Goal: Task Accomplishment & Management: Complete application form

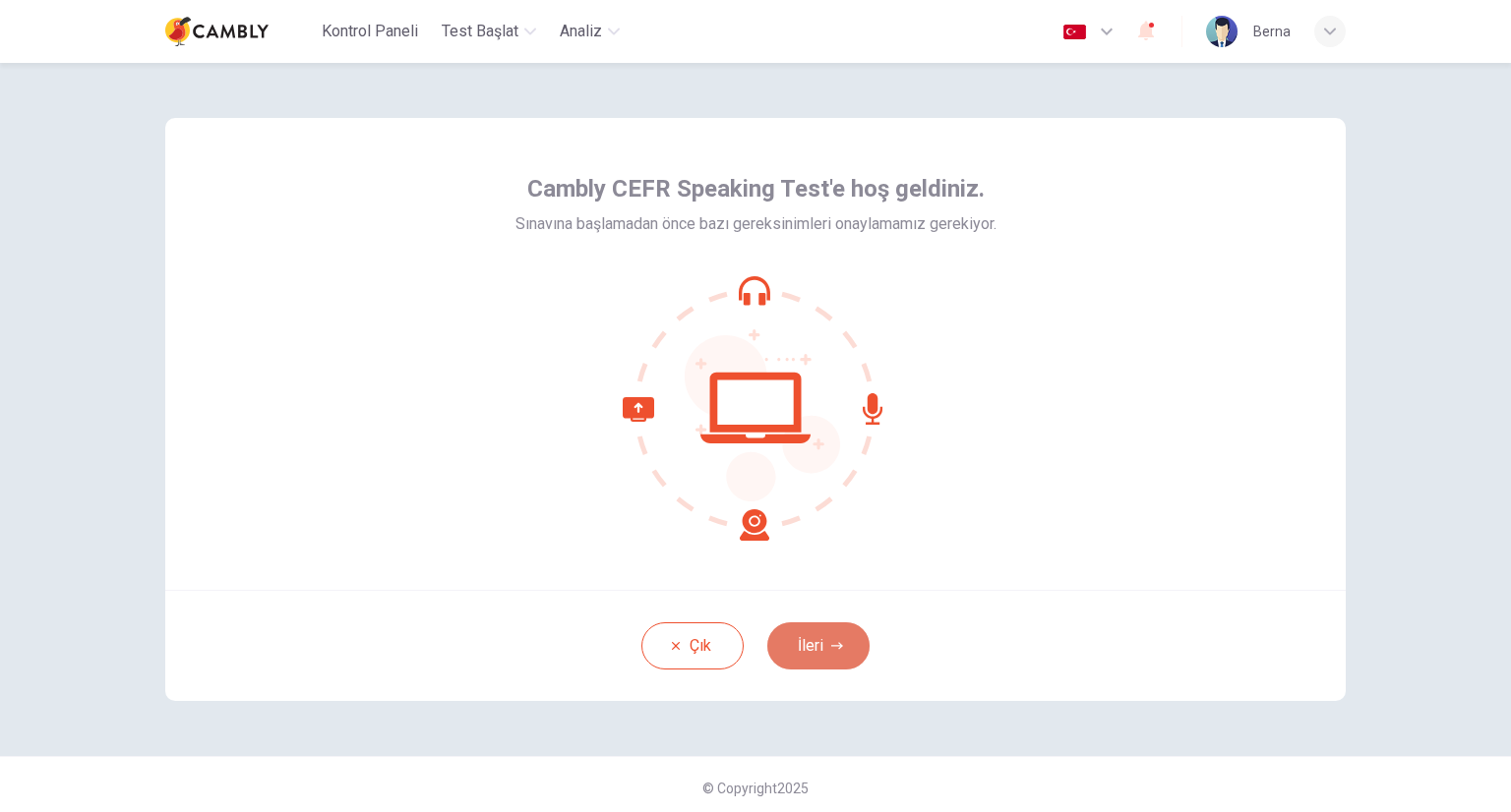
click at [826, 638] on button "İleri" at bounding box center [818, 647] width 102 height 48
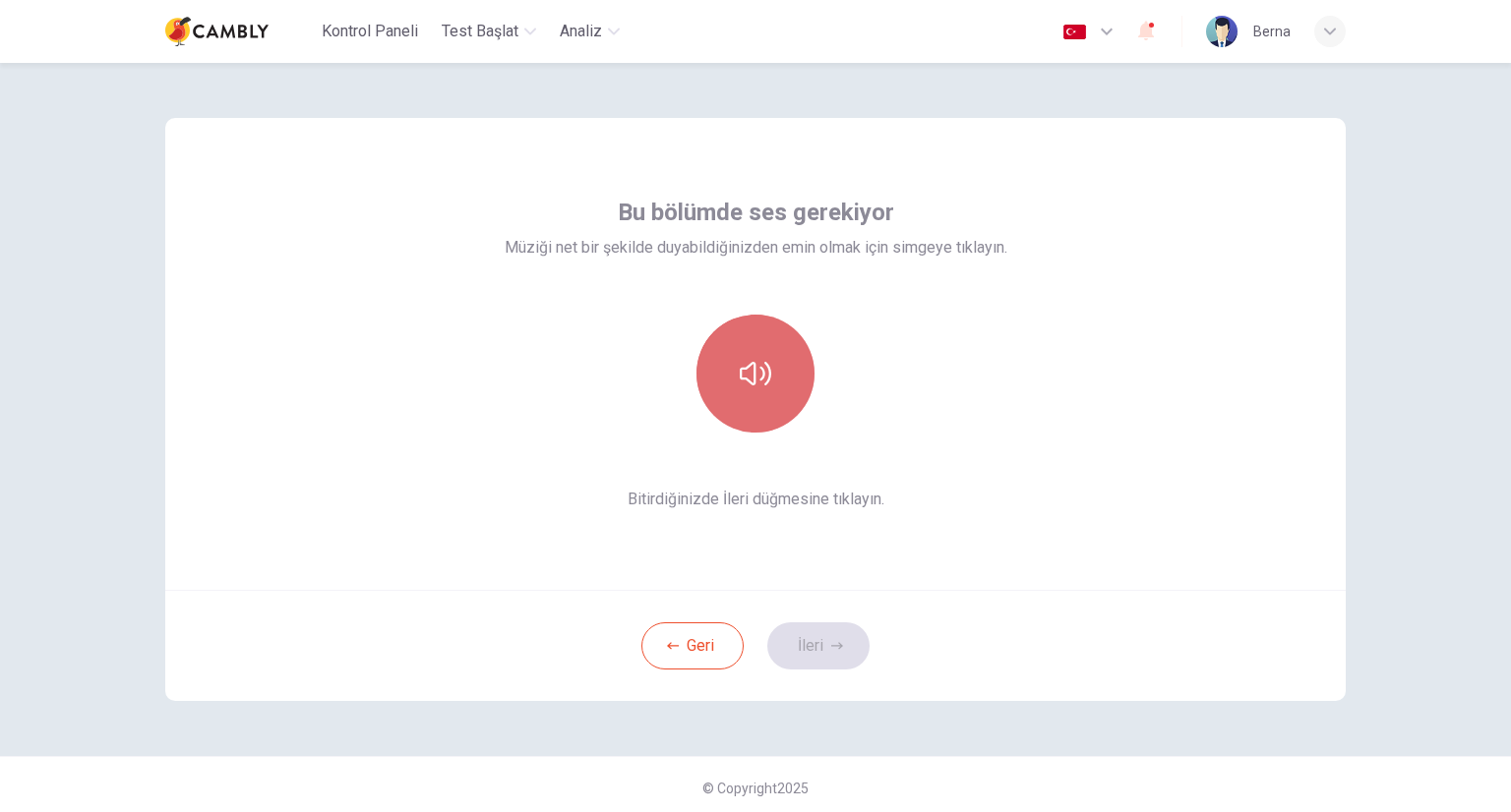
click at [756, 375] on icon "button" at bounding box center [756, 373] width 32 height 32
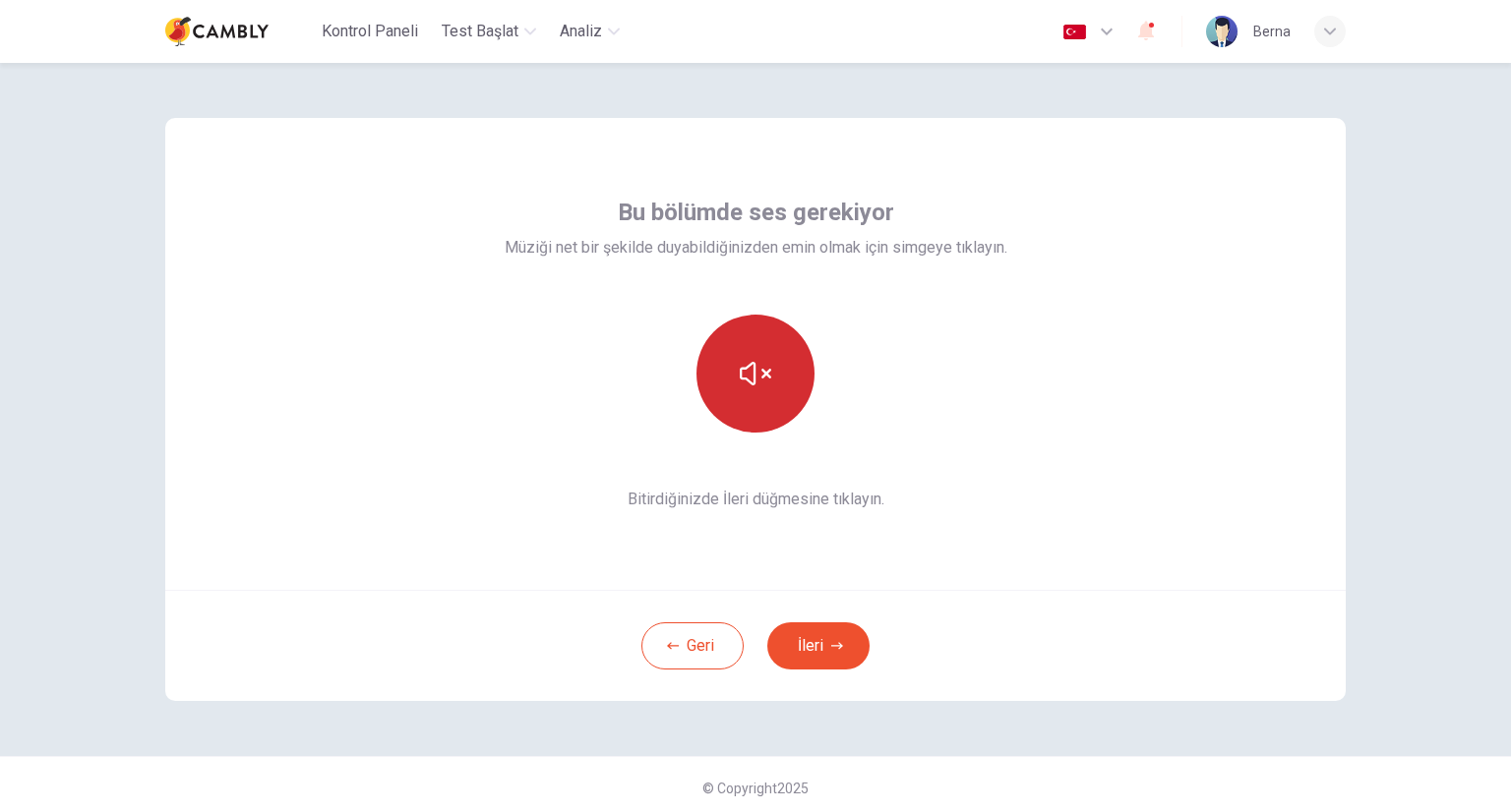
click at [761, 387] on icon "button" at bounding box center [756, 373] width 32 height 32
click at [767, 386] on button "button" at bounding box center [755, 373] width 118 height 118
click at [820, 644] on button "İleri" at bounding box center [818, 647] width 102 height 48
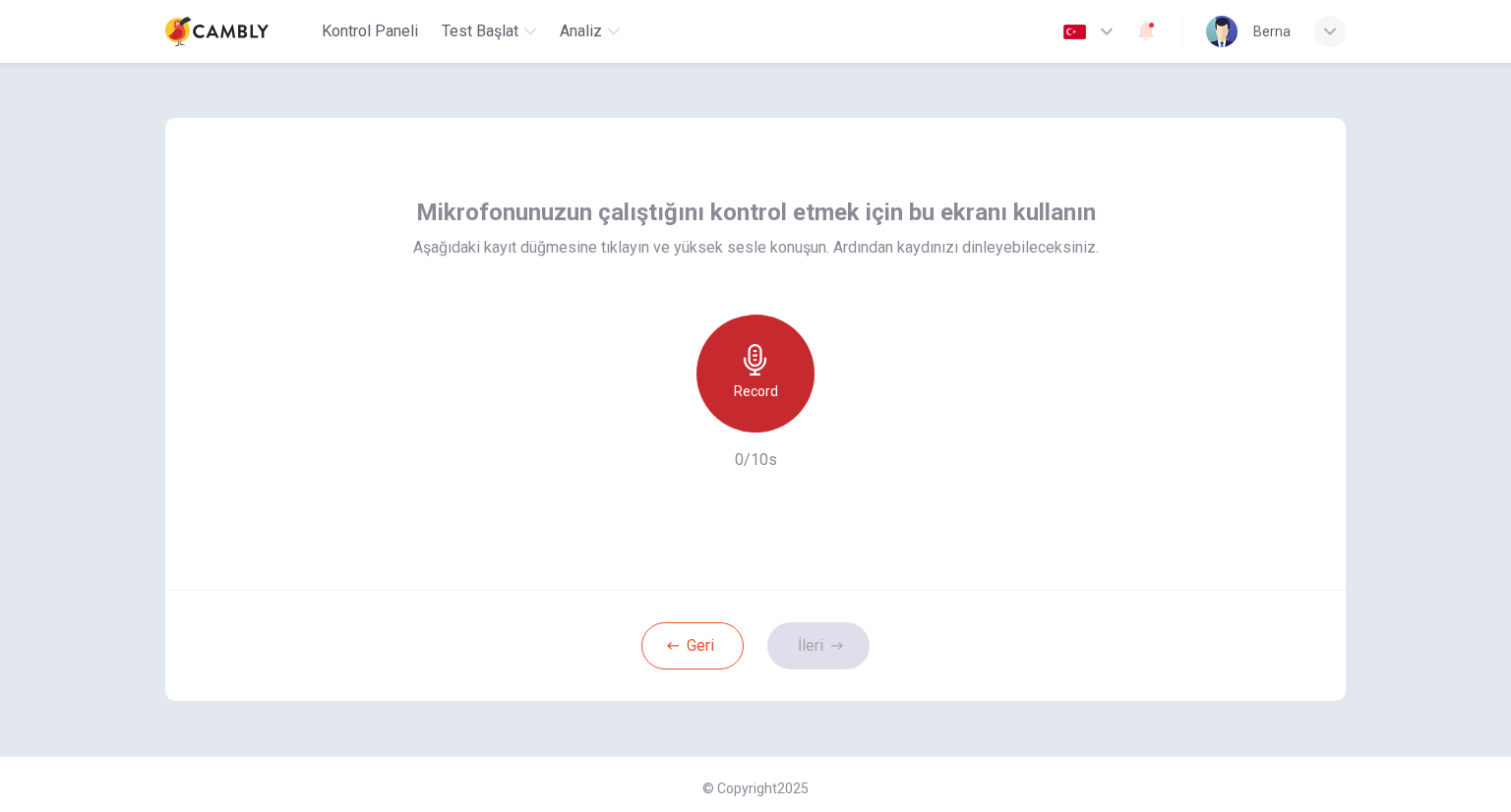
click at [768, 372] on div "Record" at bounding box center [755, 373] width 118 height 118
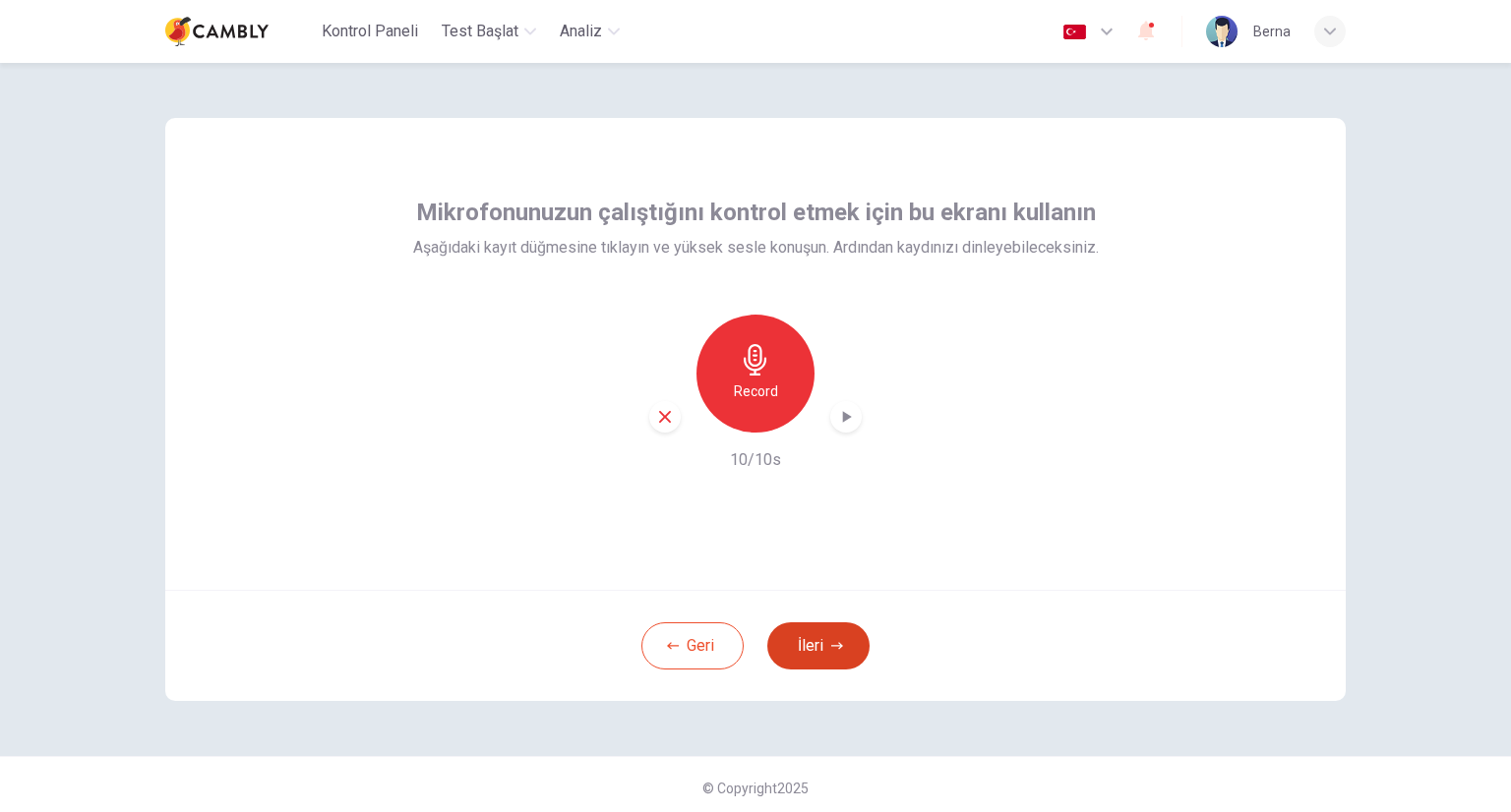
drag, startPoint x: 769, startPoint y: 364, endPoint x: 815, endPoint y: 657, distance: 296.6
click at [815, 657] on div "Mikrofonunuzun çalıştığını kontrol etmek için bu ekranı kullanın Aşağıdaki kayı…" at bounding box center [756, 409] width 1181 height 583
click at [805, 639] on button "İleri" at bounding box center [818, 647] width 102 height 48
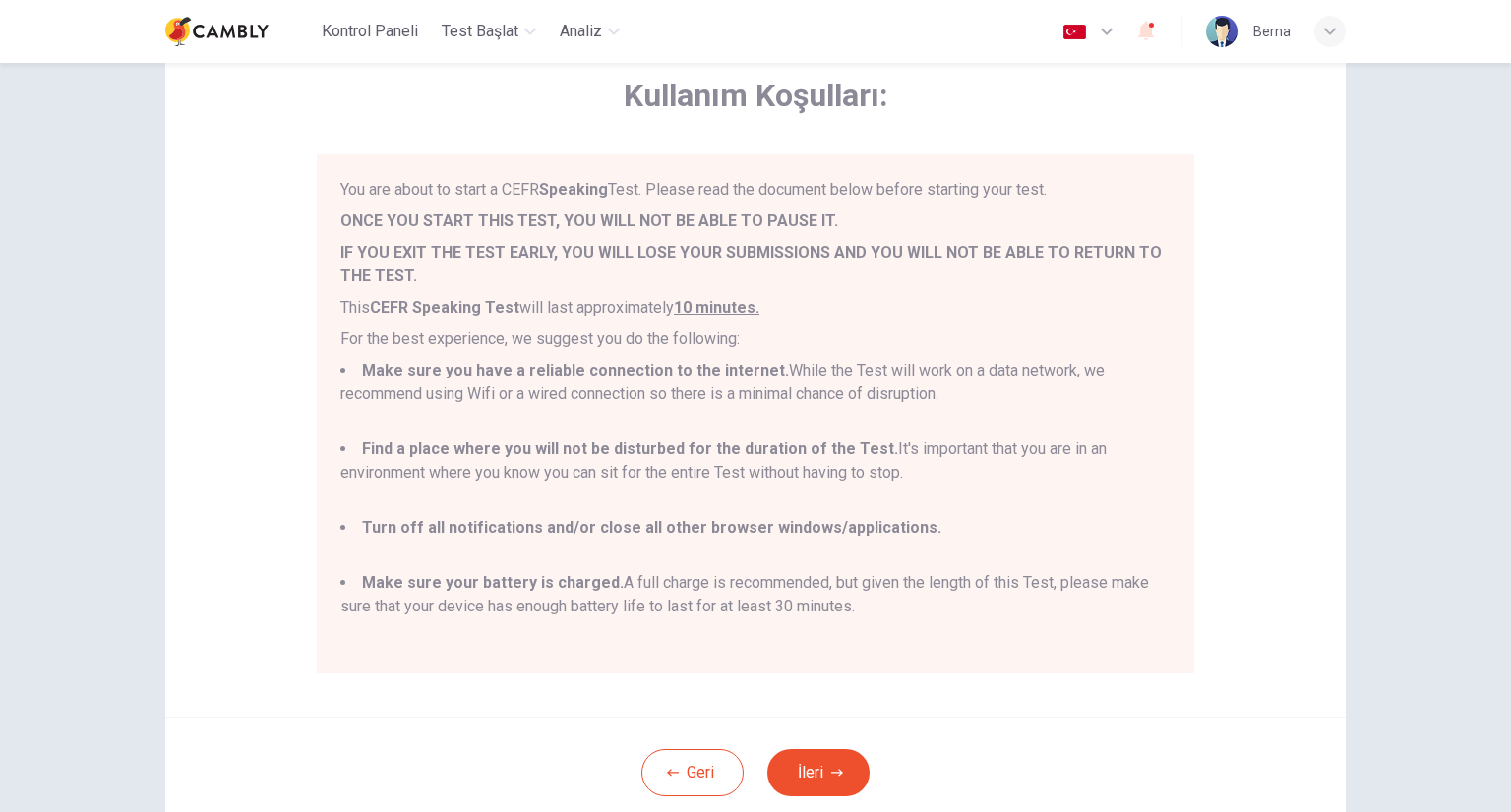
scroll to position [98, 0]
click at [788, 770] on button "İleri" at bounding box center [818, 772] width 102 height 48
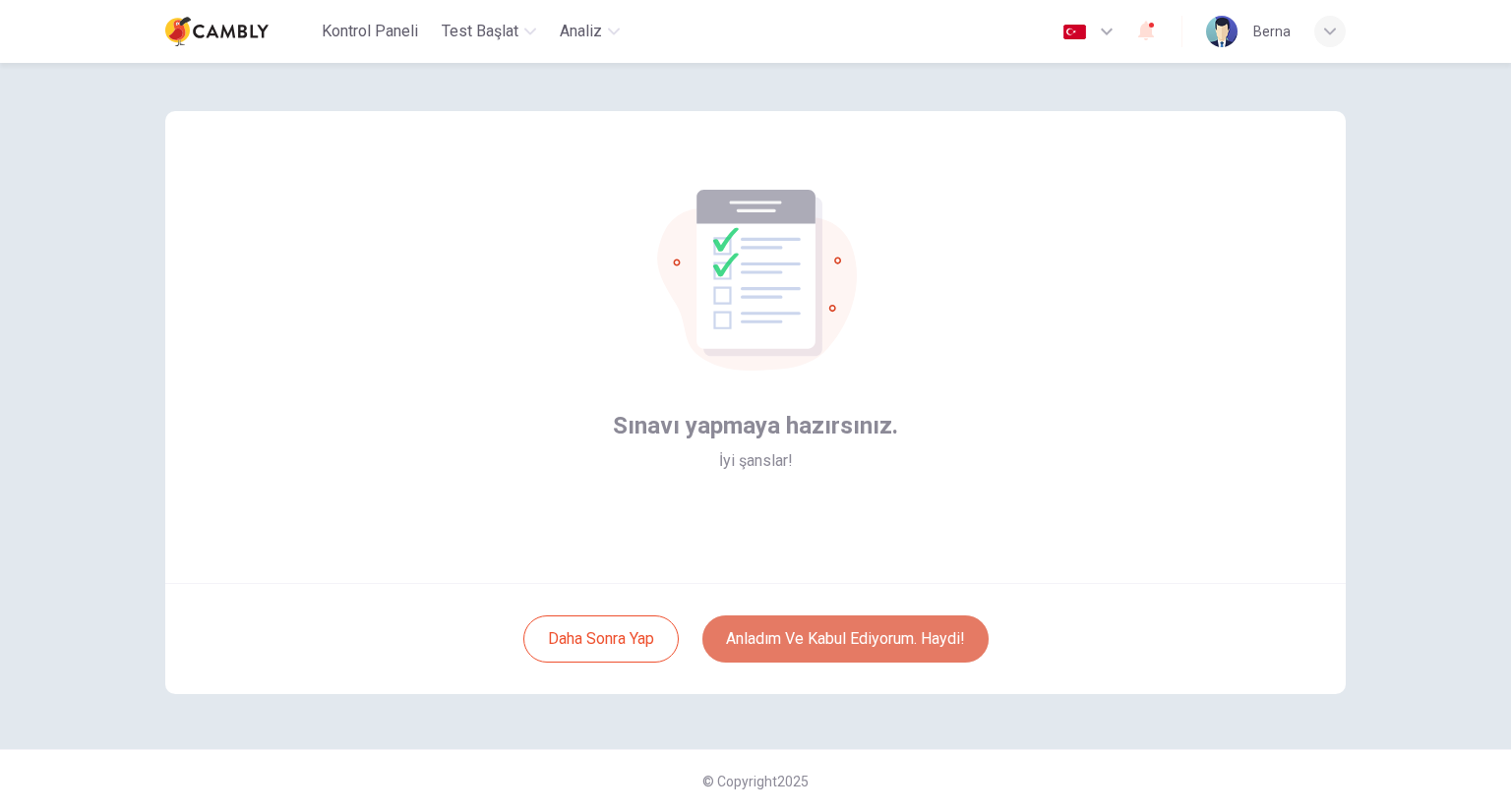
click at [770, 637] on button "Anladım ve kabul ediyorum. Haydi!" at bounding box center [845, 640] width 286 height 48
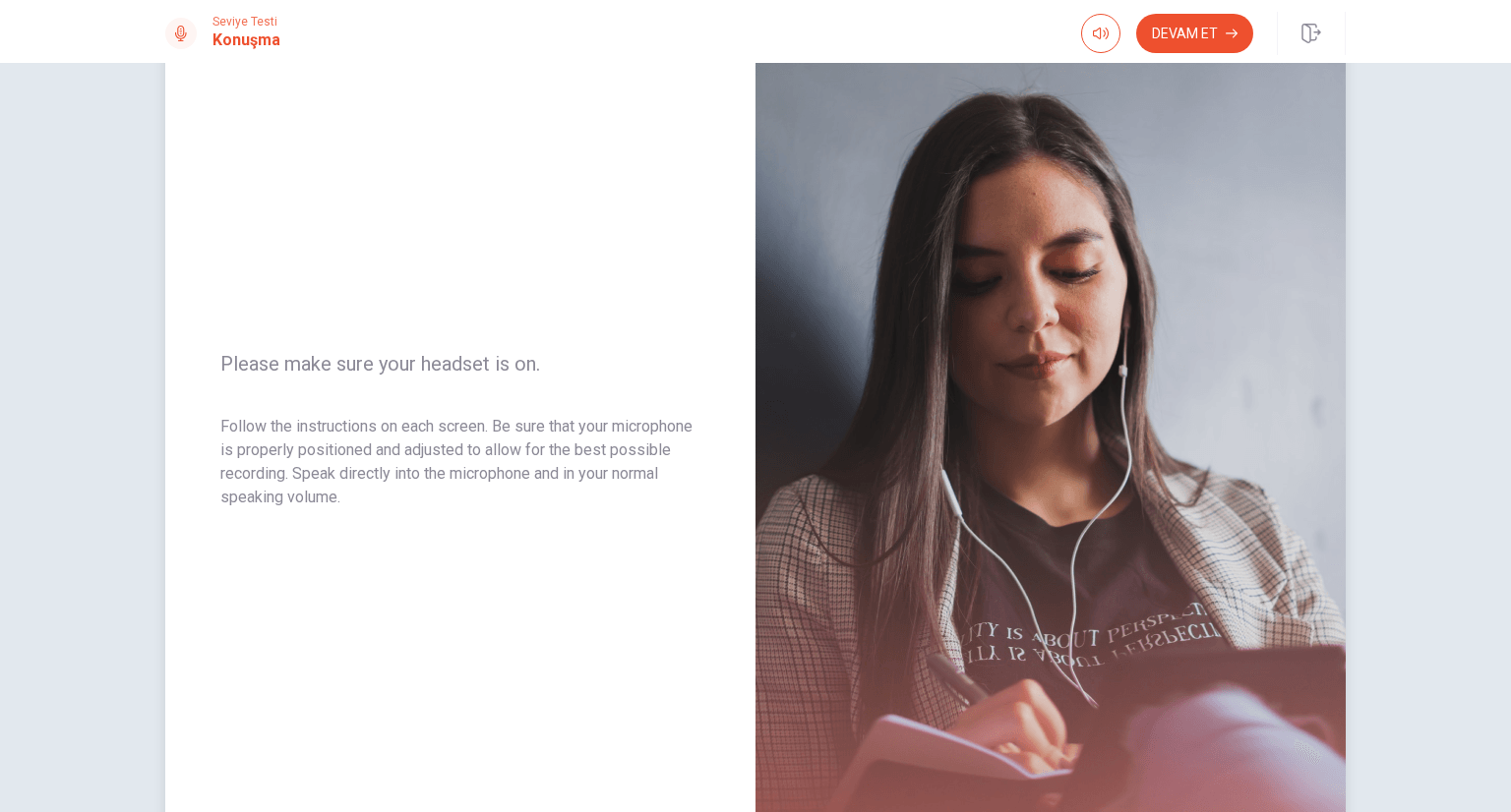
scroll to position [53, 0]
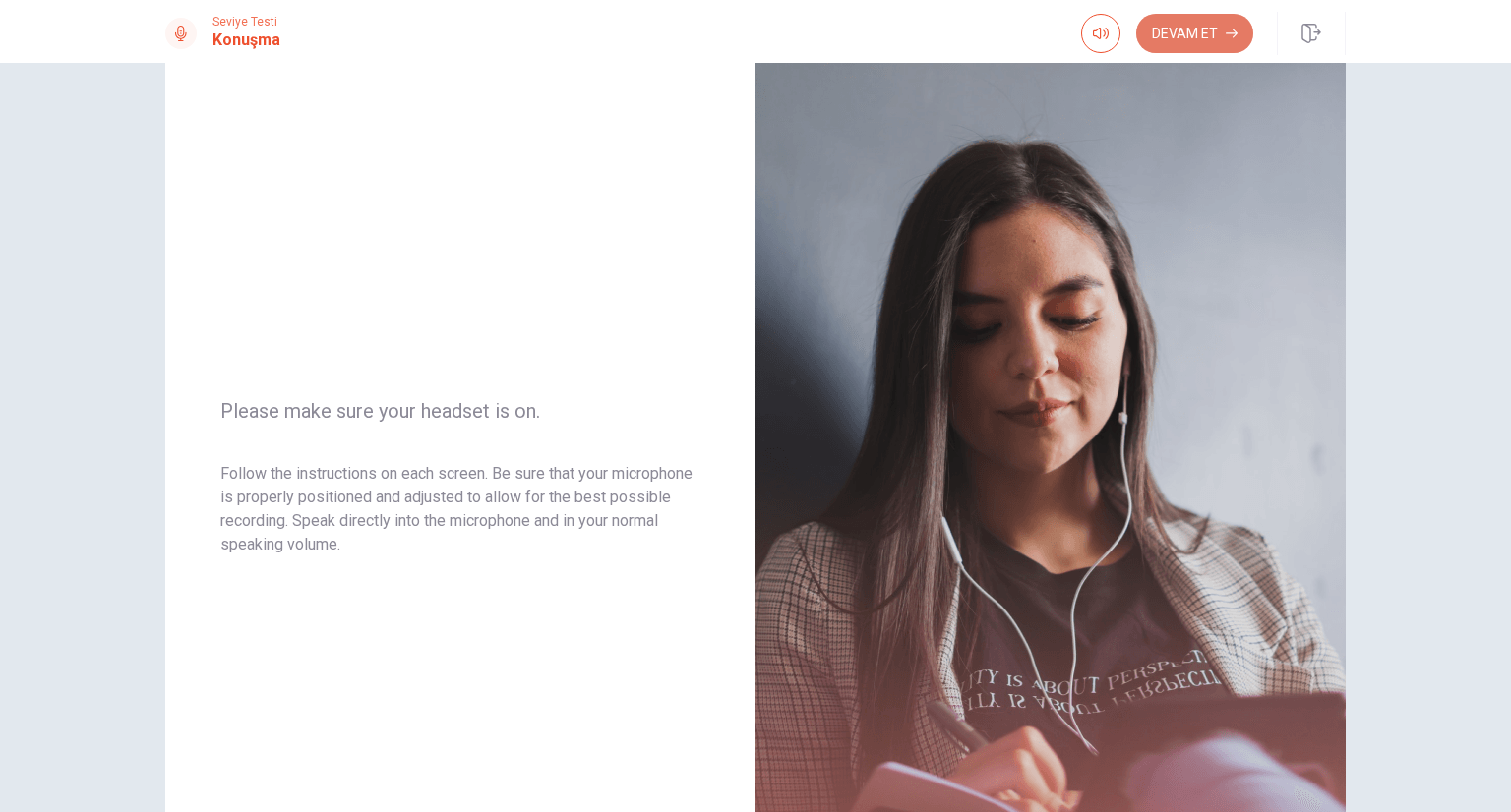
click at [1203, 32] on button "Devam Et" at bounding box center [1195, 34] width 117 height 40
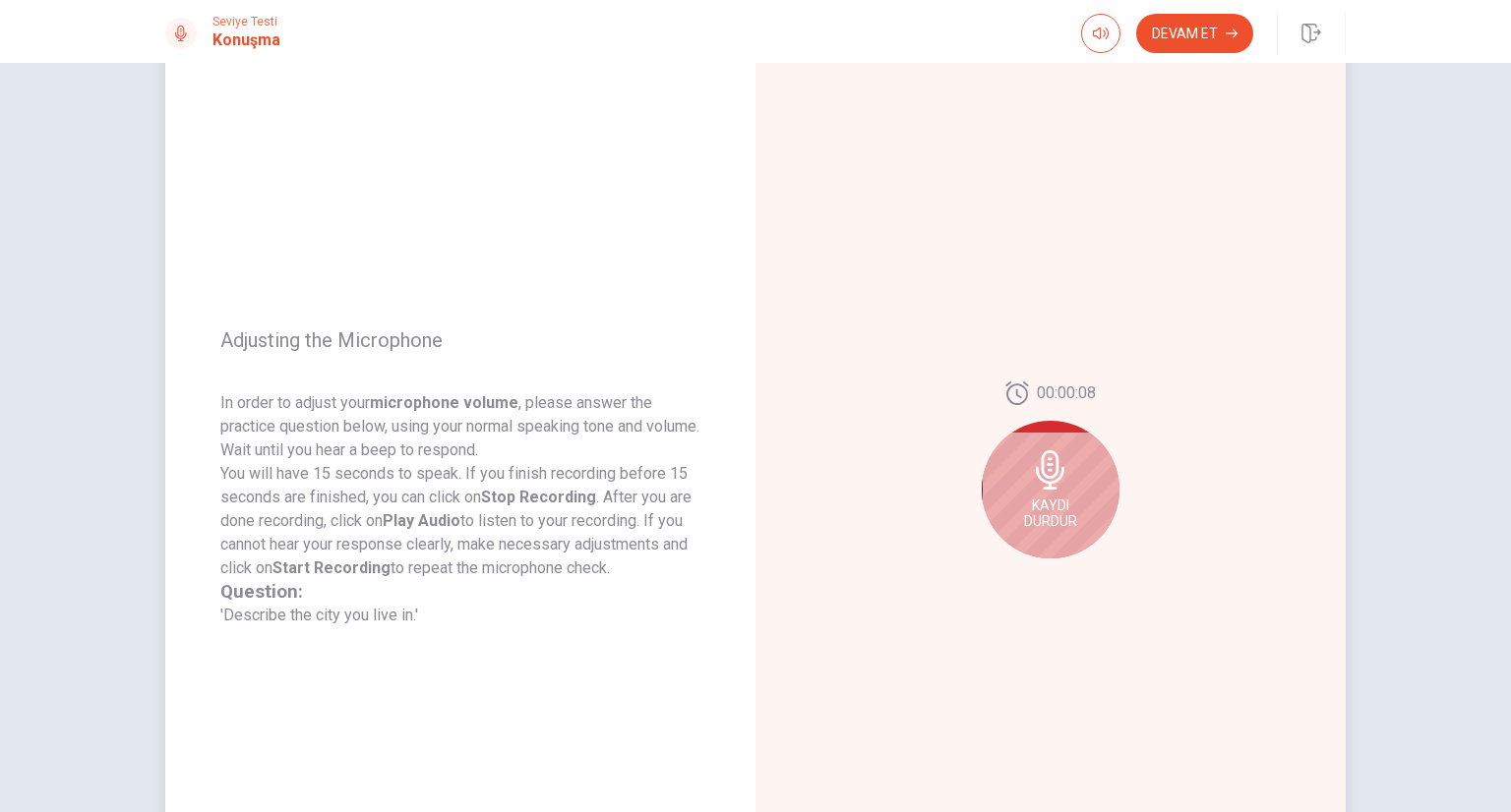
click at [1039, 490] on div "Kaydı Durdur" at bounding box center [1050, 489] width 138 height 138
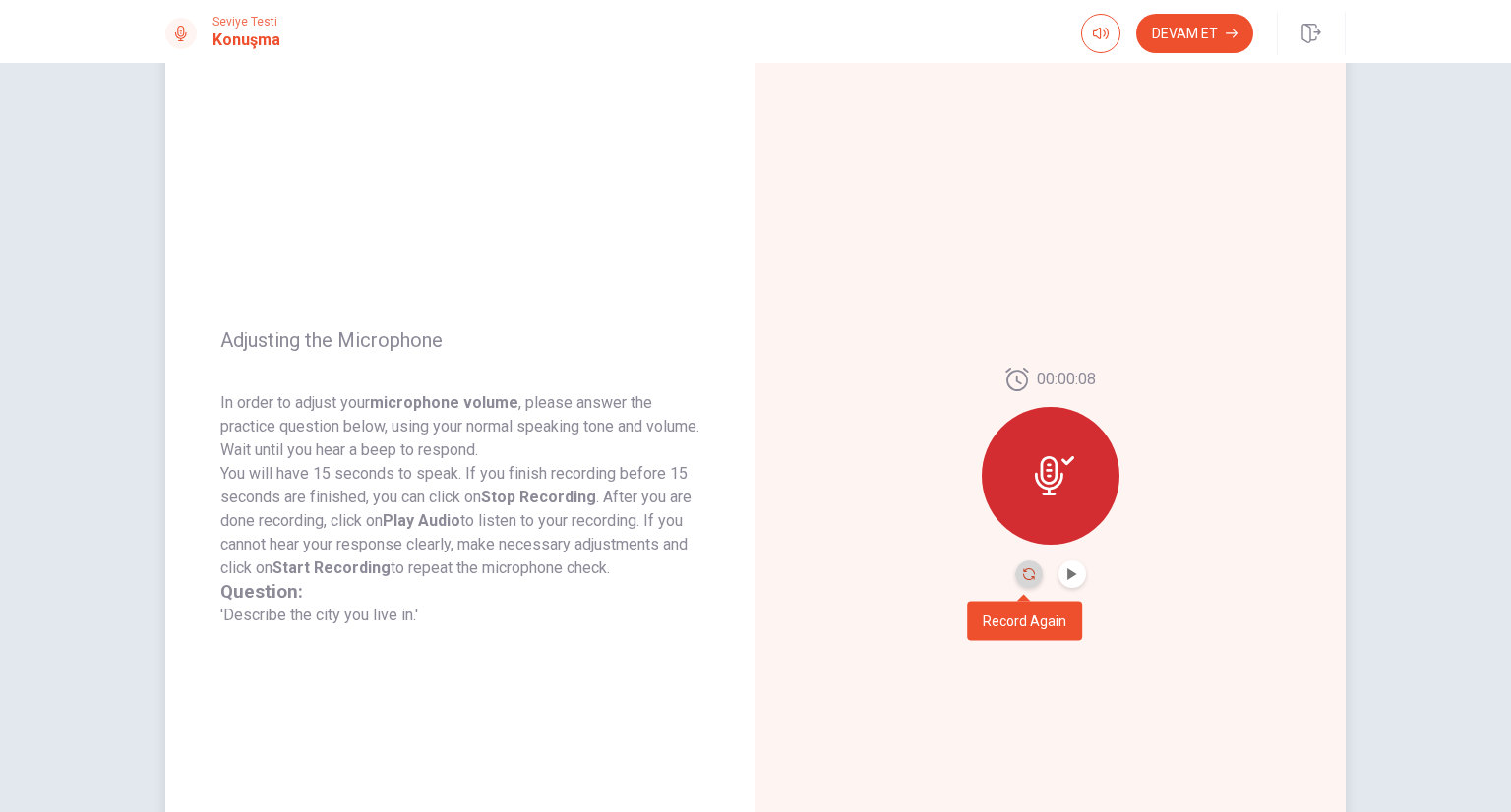
click at [1025, 575] on icon "Record Again" at bounding box center [1029, 574] width 12 height 12
click at [1216, 37] on button "Devam Et" at bounding box center [1195, 34] width 117 height 40
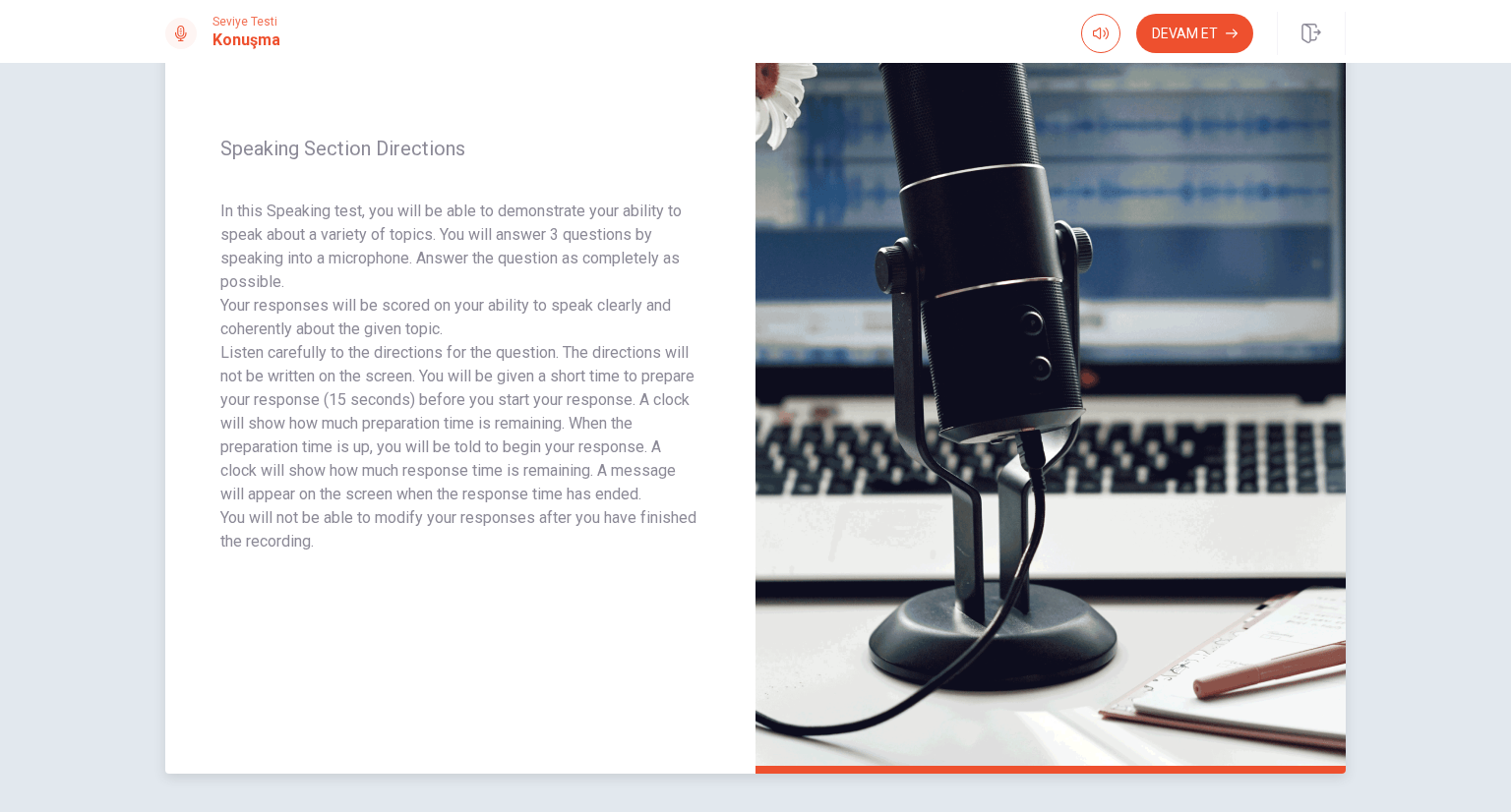
scroll to position [152, 0]
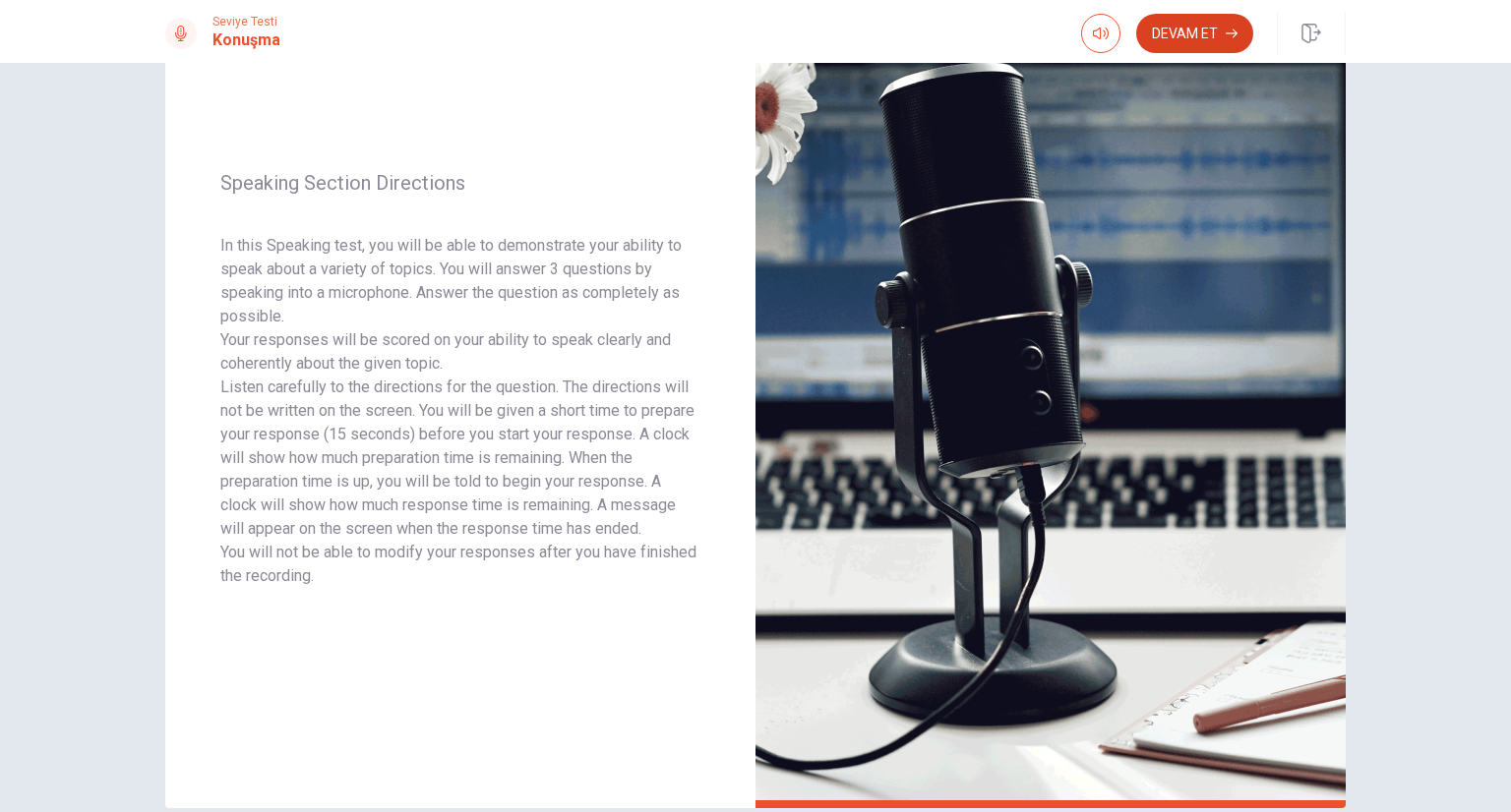
click at [1196, 29] on button "Devam Et" at bounding box center [1195, 34] width 117 height 40
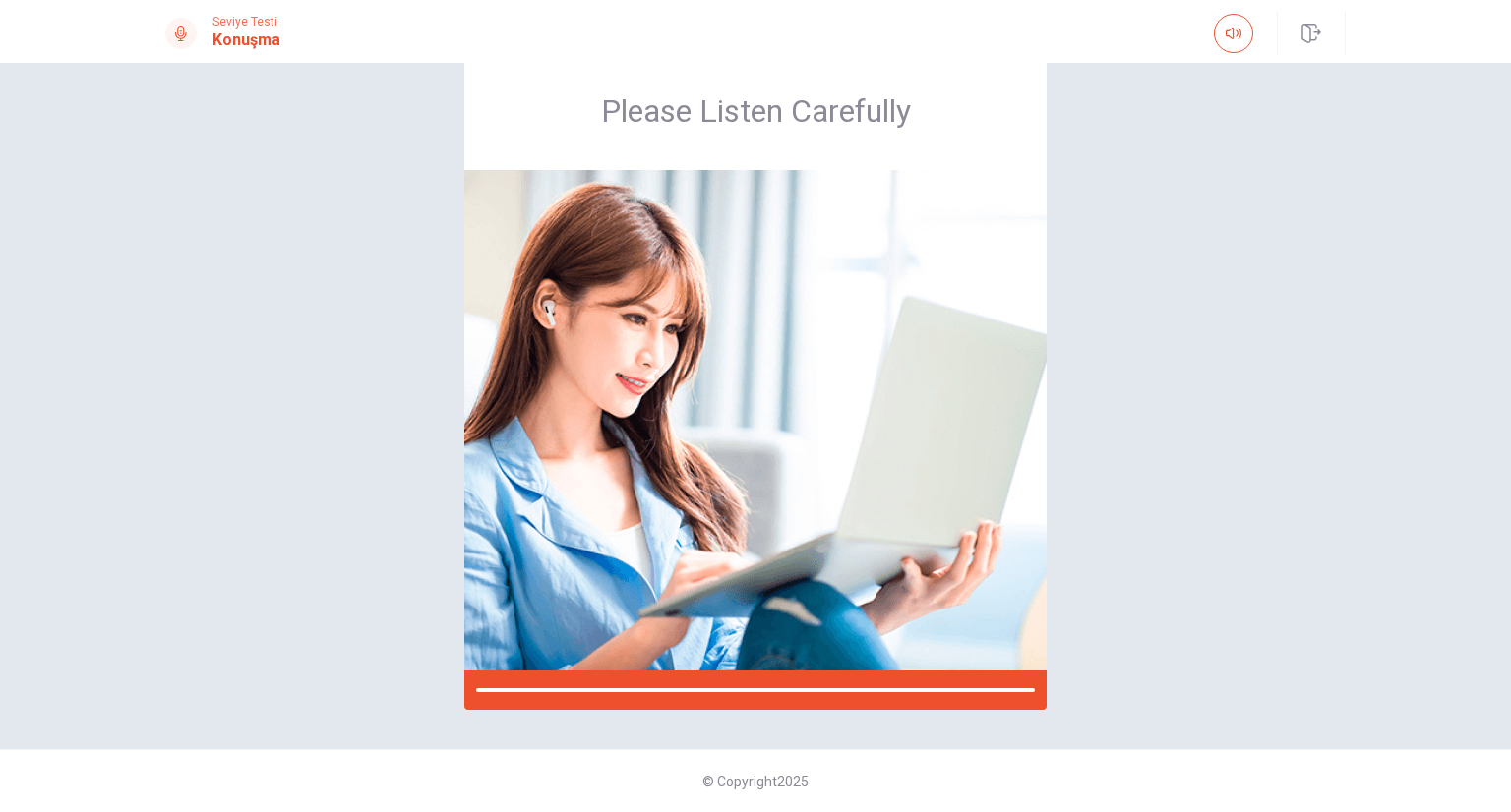
scroll to position [51, 0]
click at [1229, 37] on icon "button" at bounding box center [1234, 34] width 16 height 16
type input "***"
drag, startPoint x: 1228, startPoint y: 68, endPoint x: 1216, endPoint y: 69, distance: 12.0
click at [1216, 69] on span at bounding box center [1235, 71] width 72 height 28
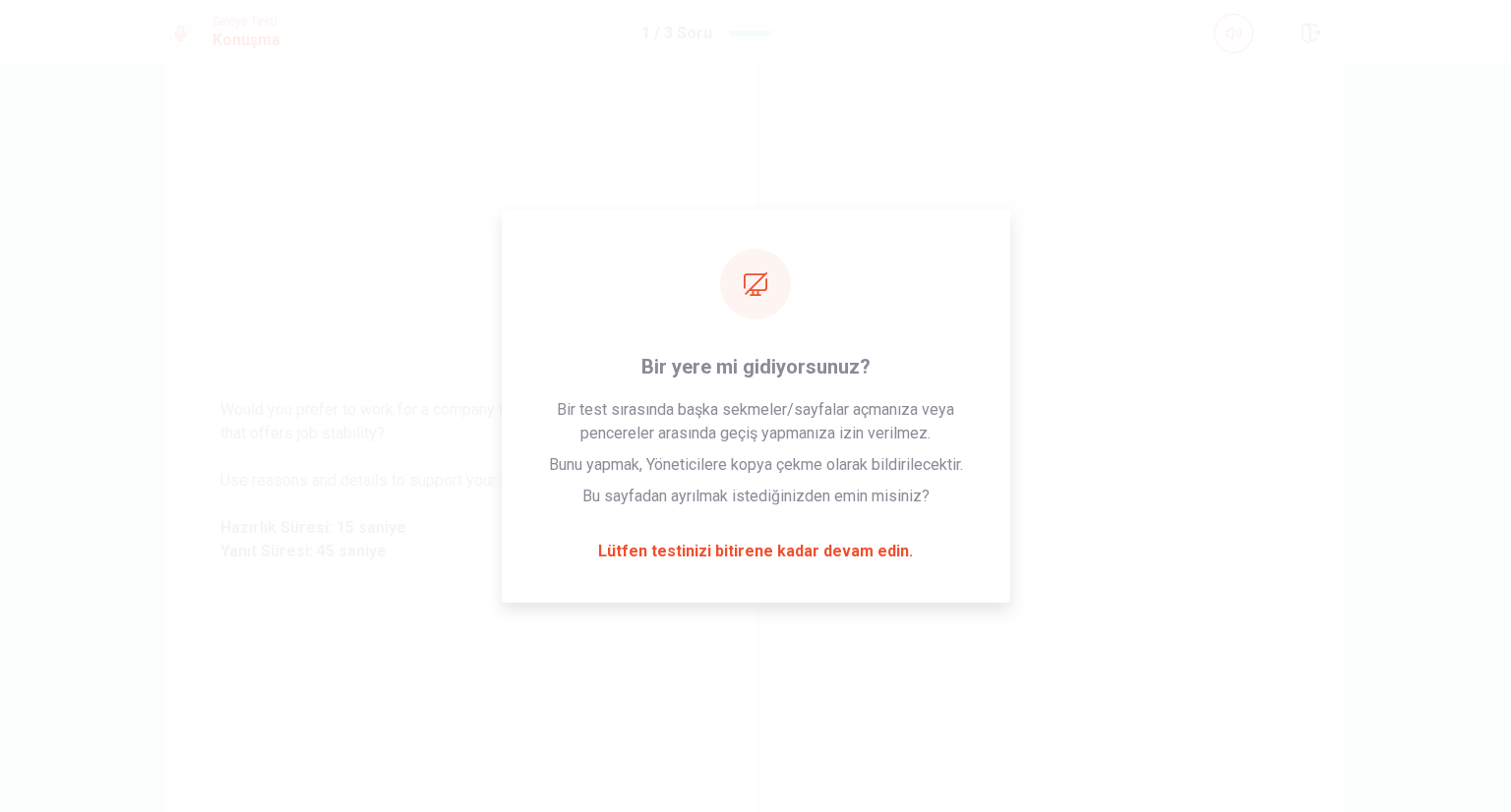
scroll to position [152, 0]
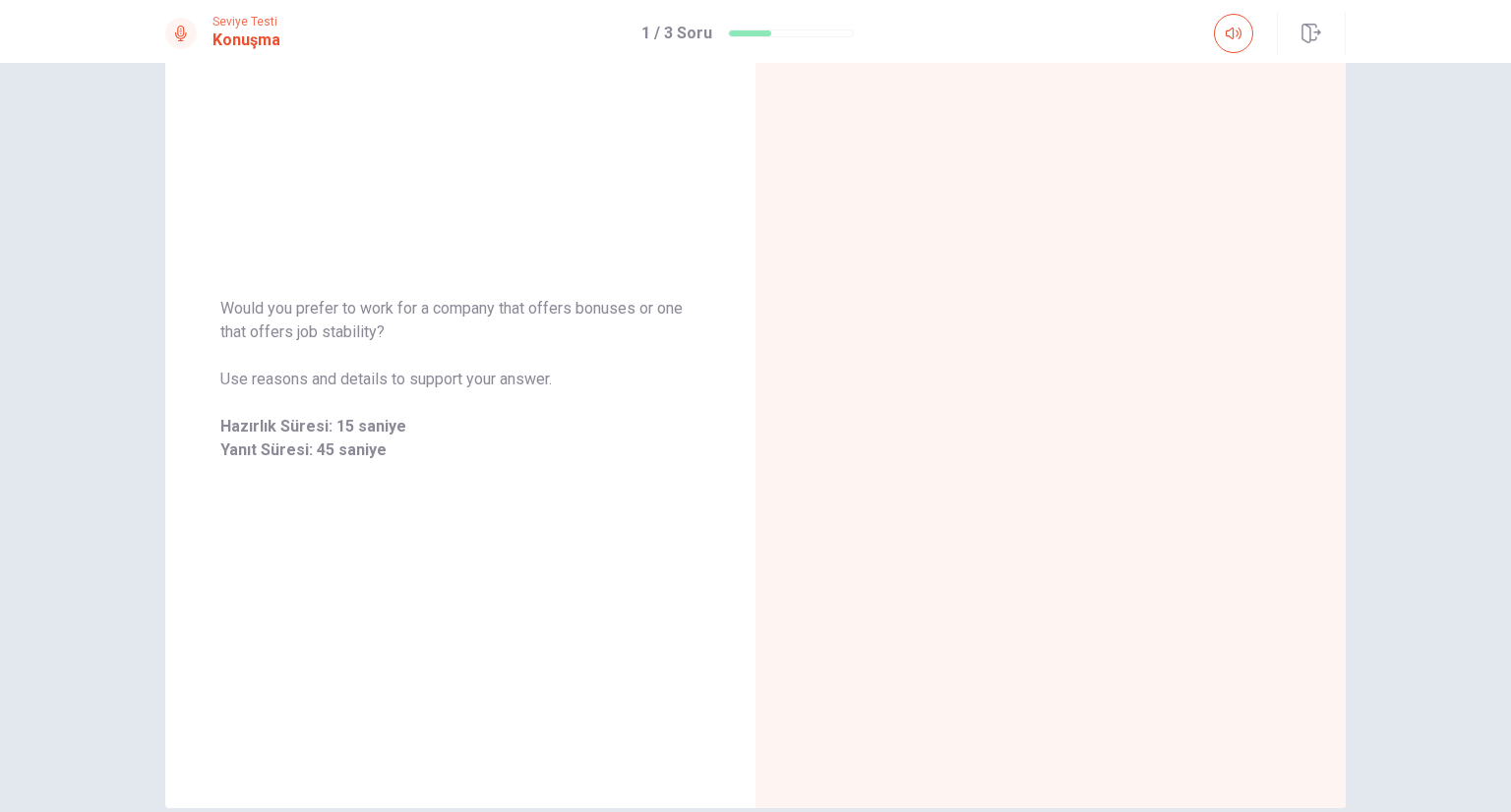
click at [1391, 401] on div "Would you prefer to work for a company that offers bonuses or one that offers j…" at bounding box center [755, 438] width 1511 height 750
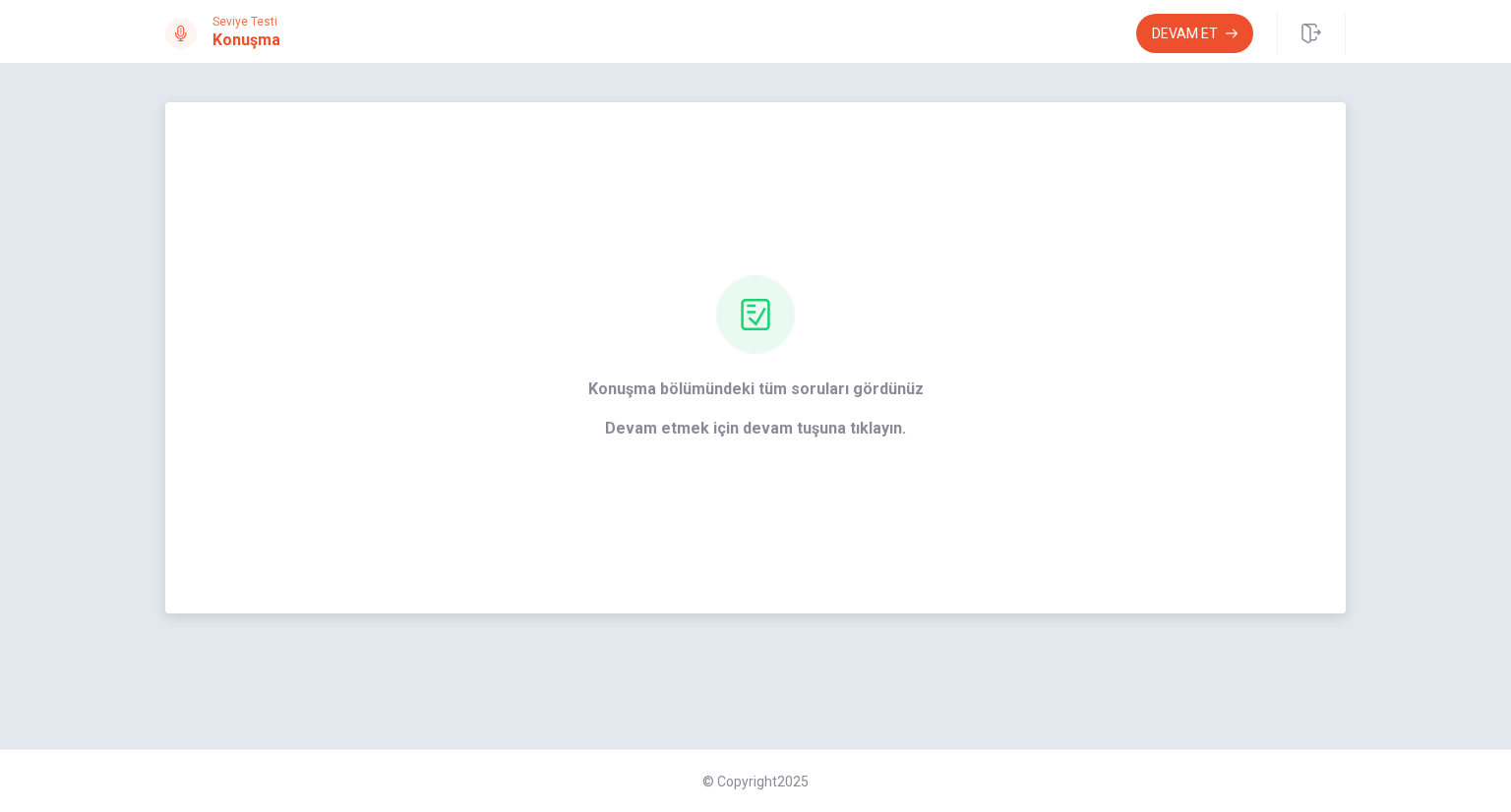
scroll to position [0, 0]
click at [1194, 38] on button "Devam Et" at bounding box center [1195, 34] width 117 height 40
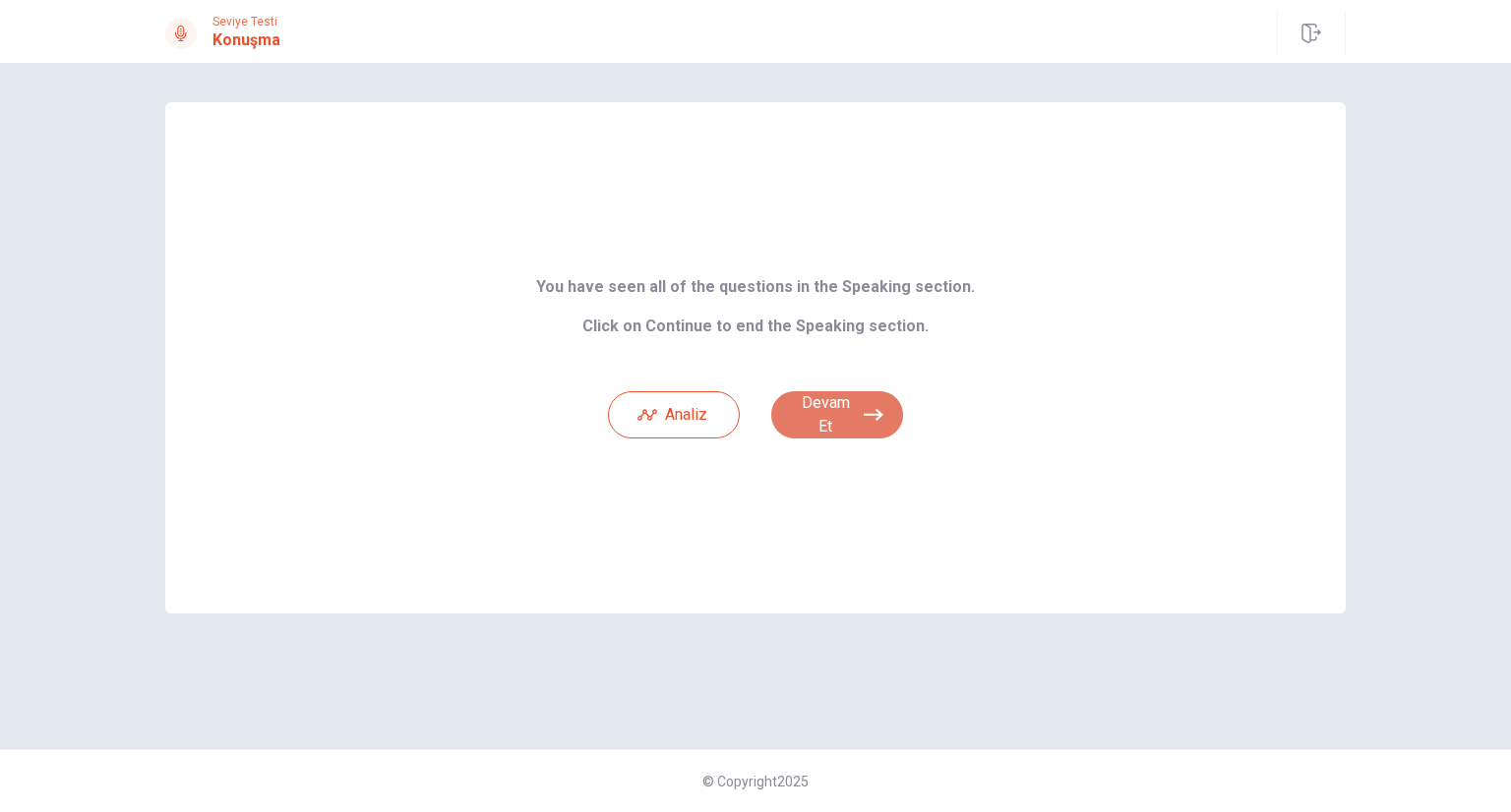
click at [841, 413] on button "Devam Et" at bounding box center [837, 415] width 132 height 48
